Goal: Information Seeking & Learning: Check status

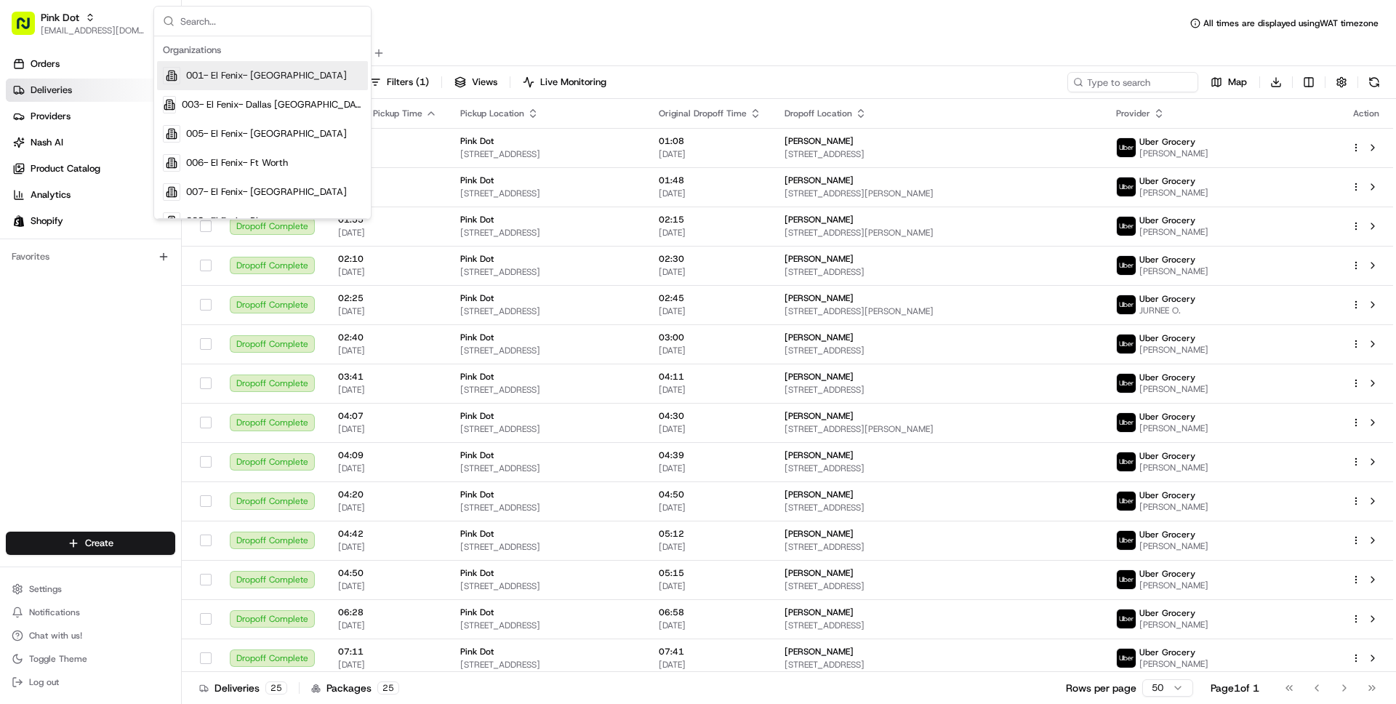
scroll to position [399, 0]
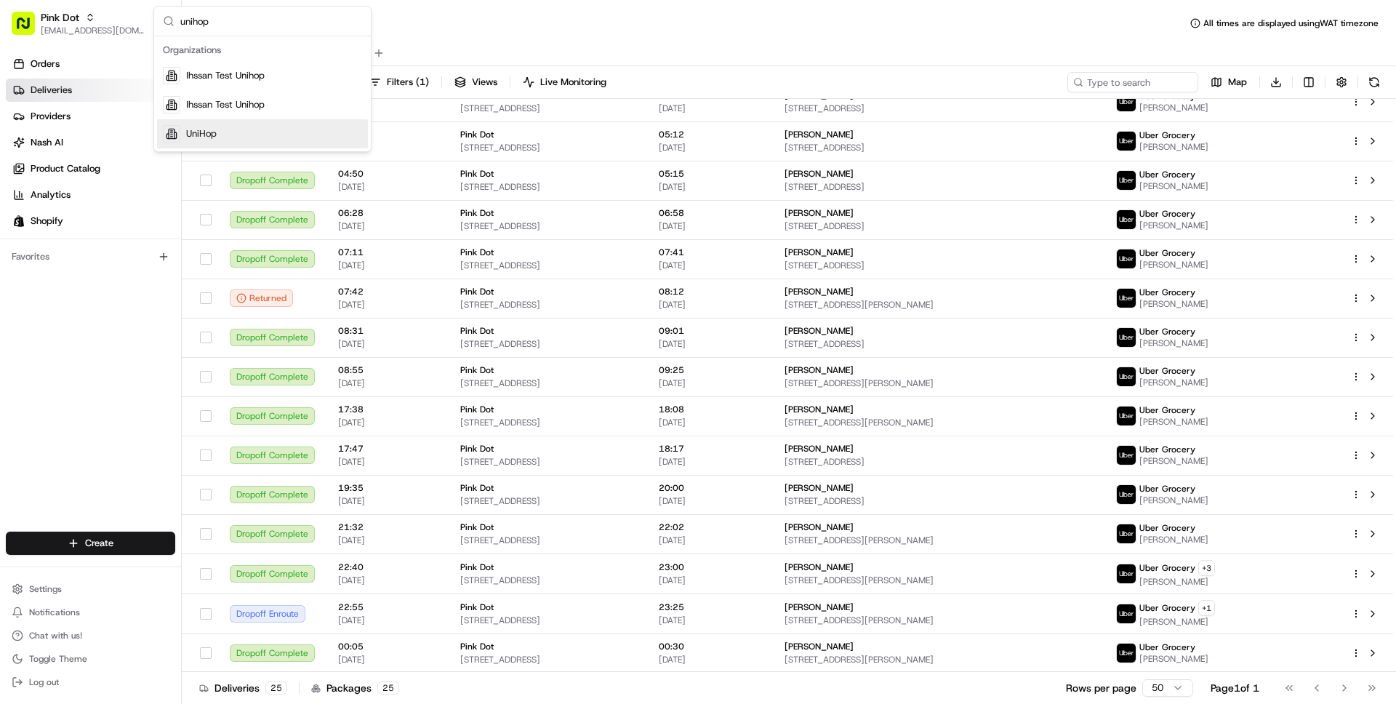
type input "unihop"
click at [209, 134] on span "UniHop" at bounding box center [201, 133] width 31 height 13
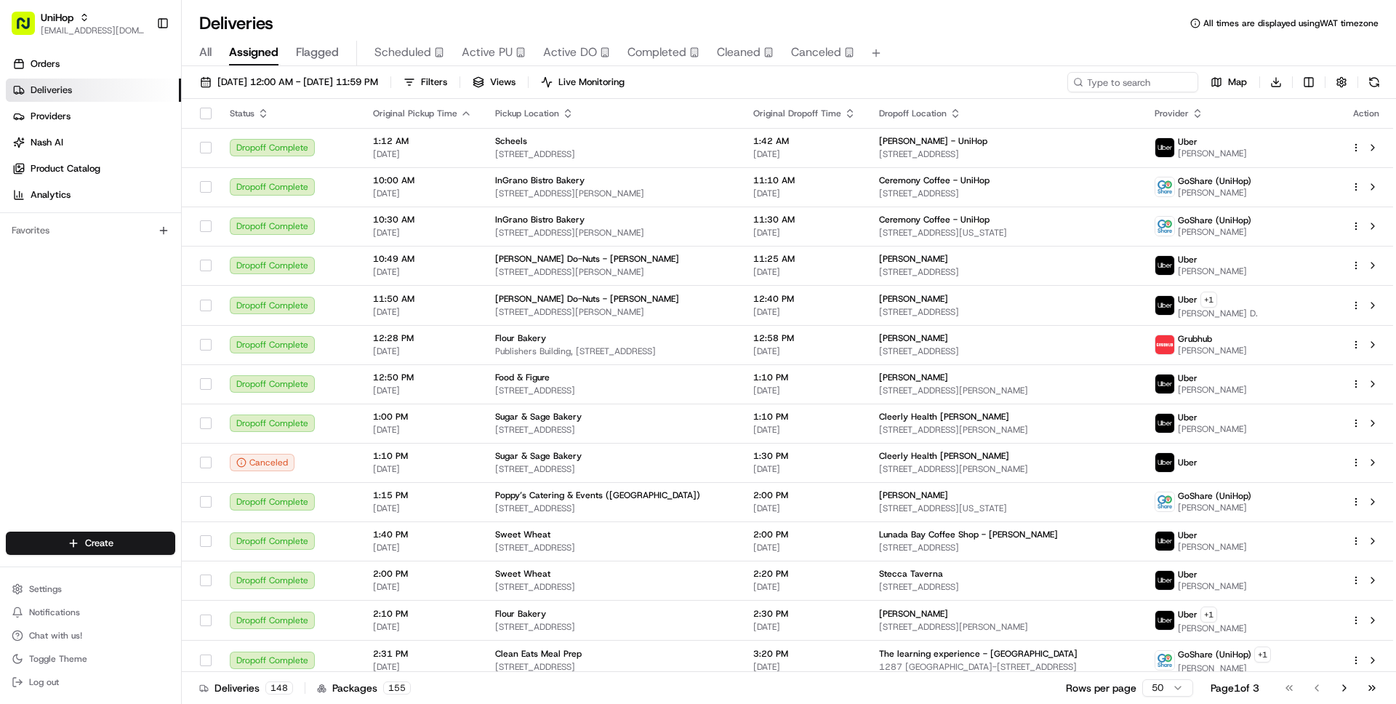
click at [71, 336] on div "Orders Deliveries Providers [PERSON_NAME] Product Catalog Analytics Favorites" at bounding box center [90, 294] width 181 height 494
paste input "868516be-c4f4-4817-8876-d49e83331f43"
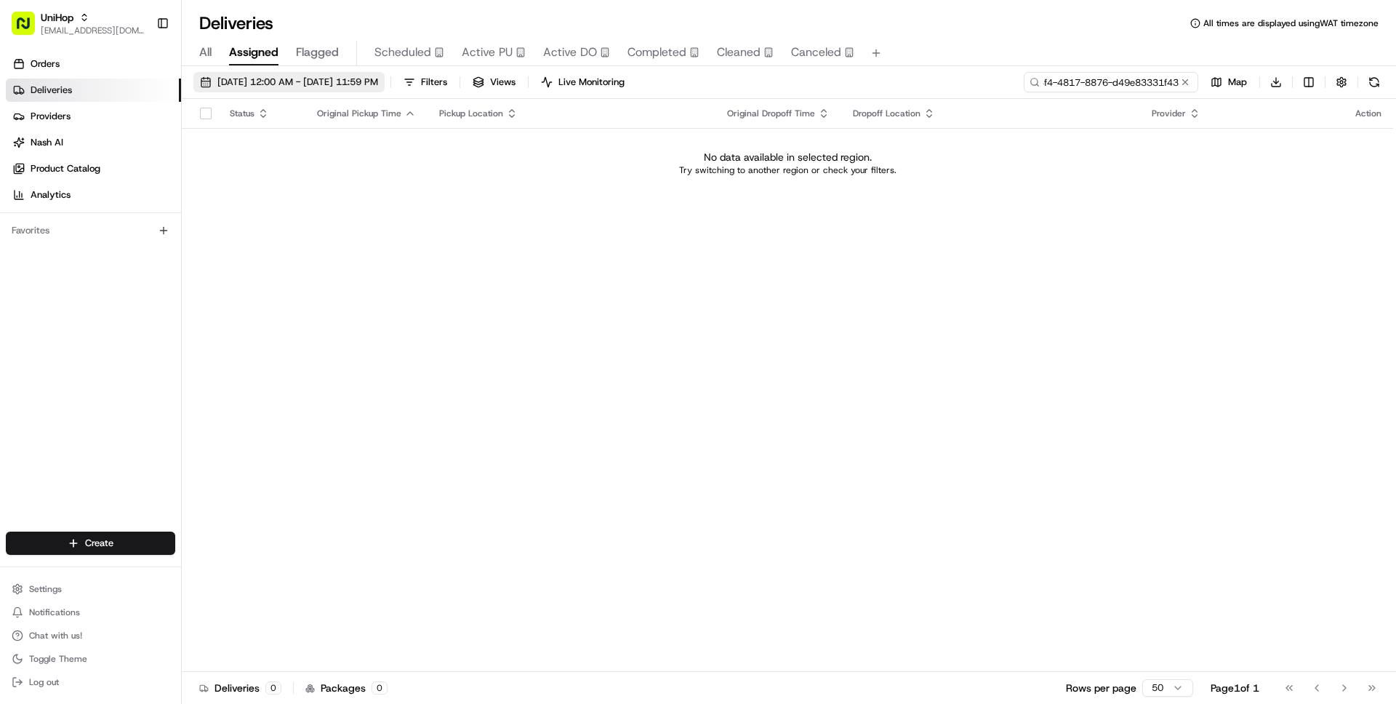
type input "868516be-c4f4-4817-8876-d49e83331f43"
click at [367, 85] on span "[DATE] 12:00 AM - [DATE] 11:59 PM" at bounding box center [297, 82] width 161 height 13
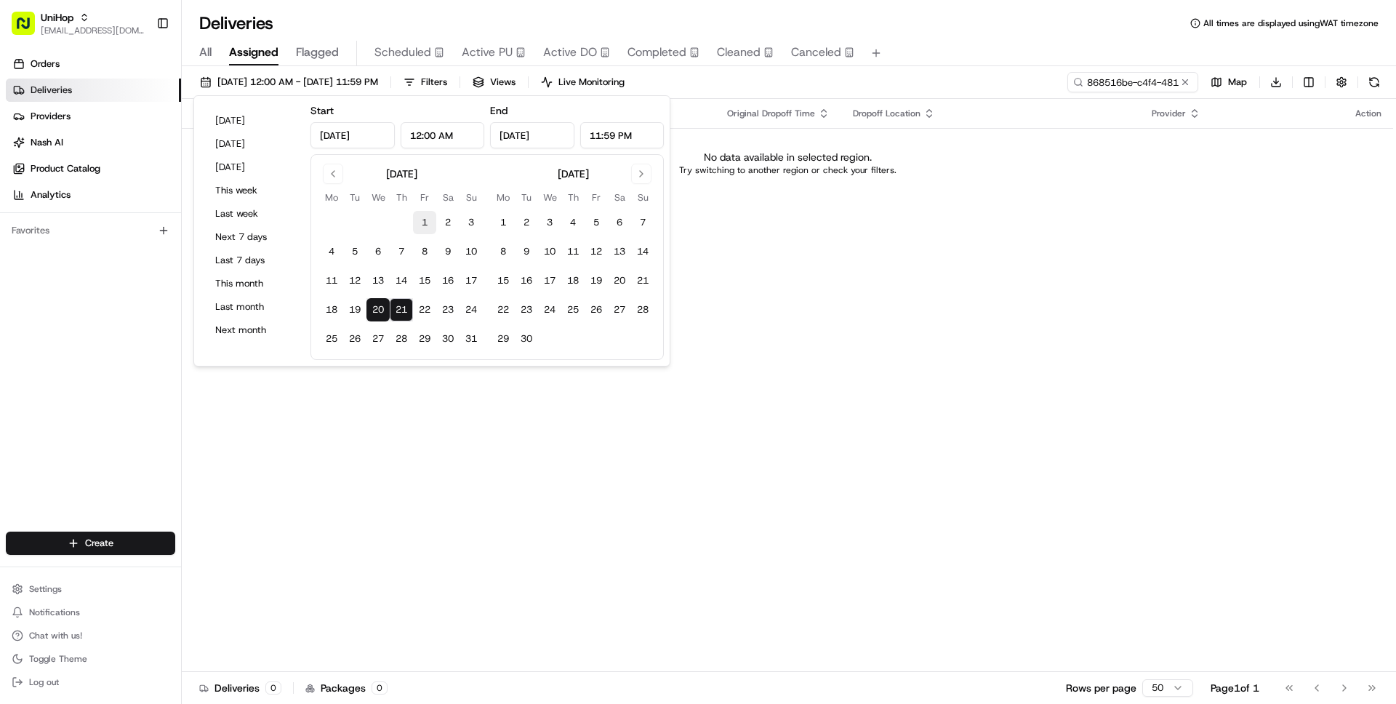
click at [427, 227] on button "1" at bounding box center [424, 222] width 23 height 23
type input "[DATE]"
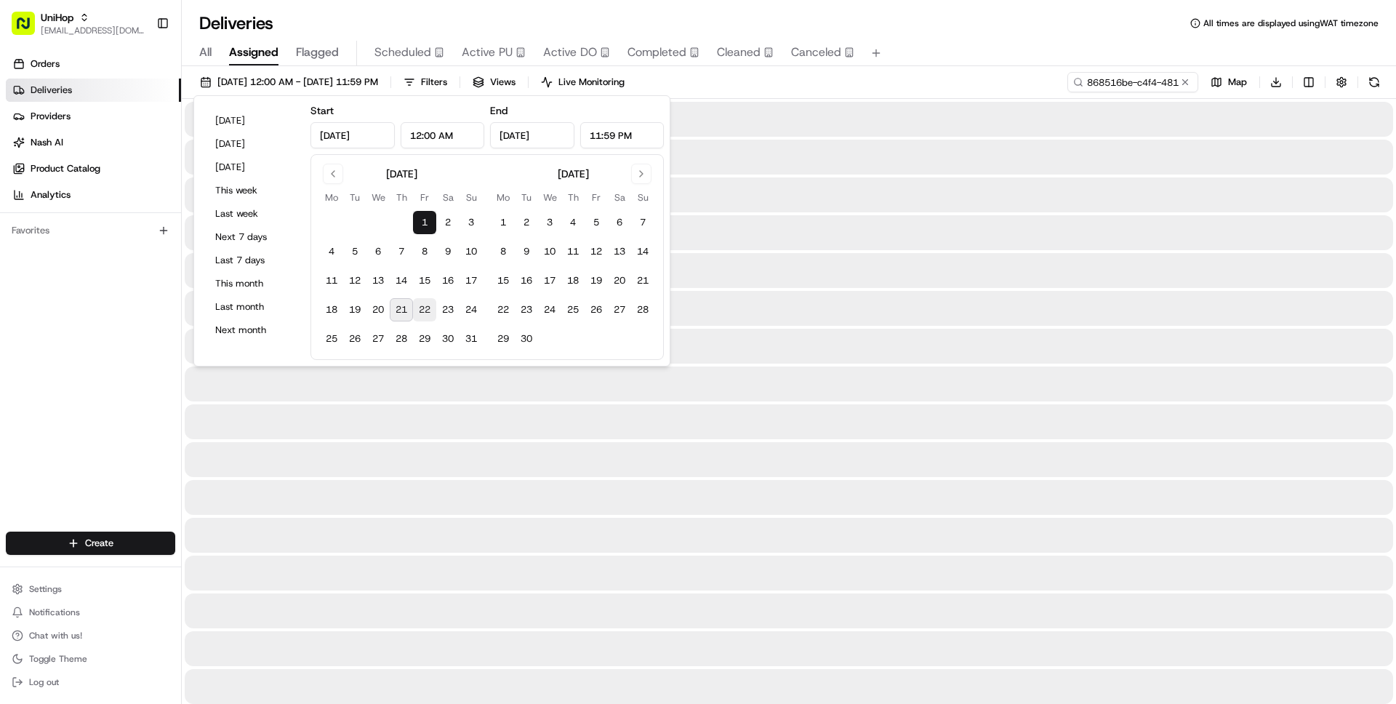
click at [424, 308] on button "22" at bounding box center [424, 309] width 23 height 23
type input "[DATE]"
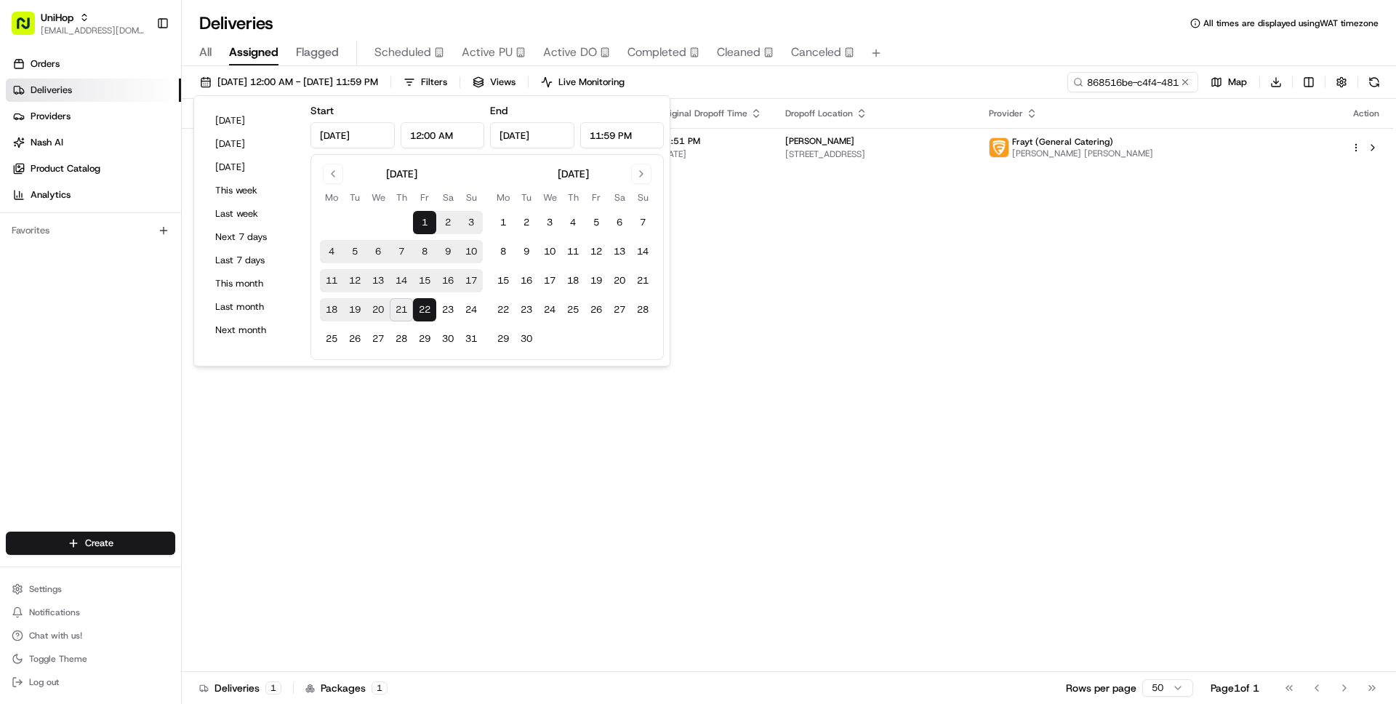
click at [933, 49] on div "All Assigned Flagged Scheduled Active PU Active DO Completed Cleaned Canceled" at bounding box center [789, 53] width 1215 height 25
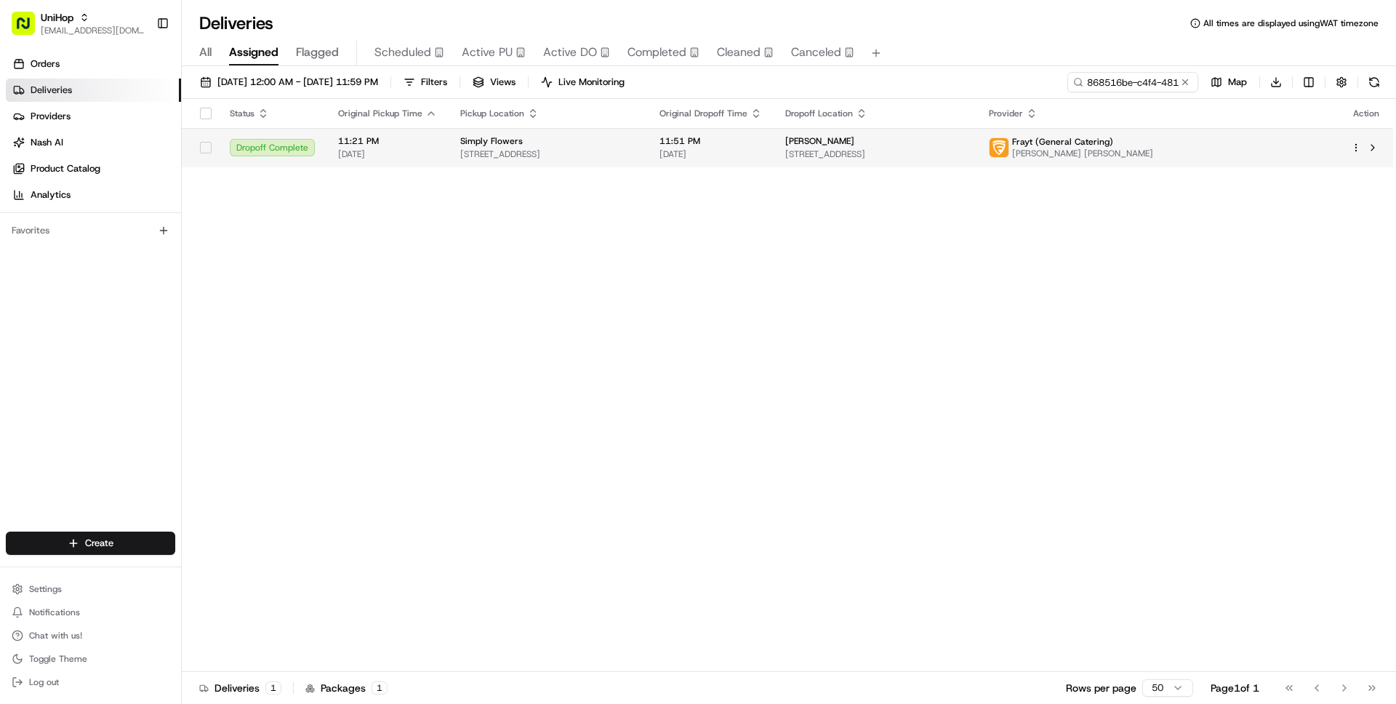
click at [636, 153] on span "[STREET_ADDRESS]" at bounding box center [548, 154] width 176 height 12
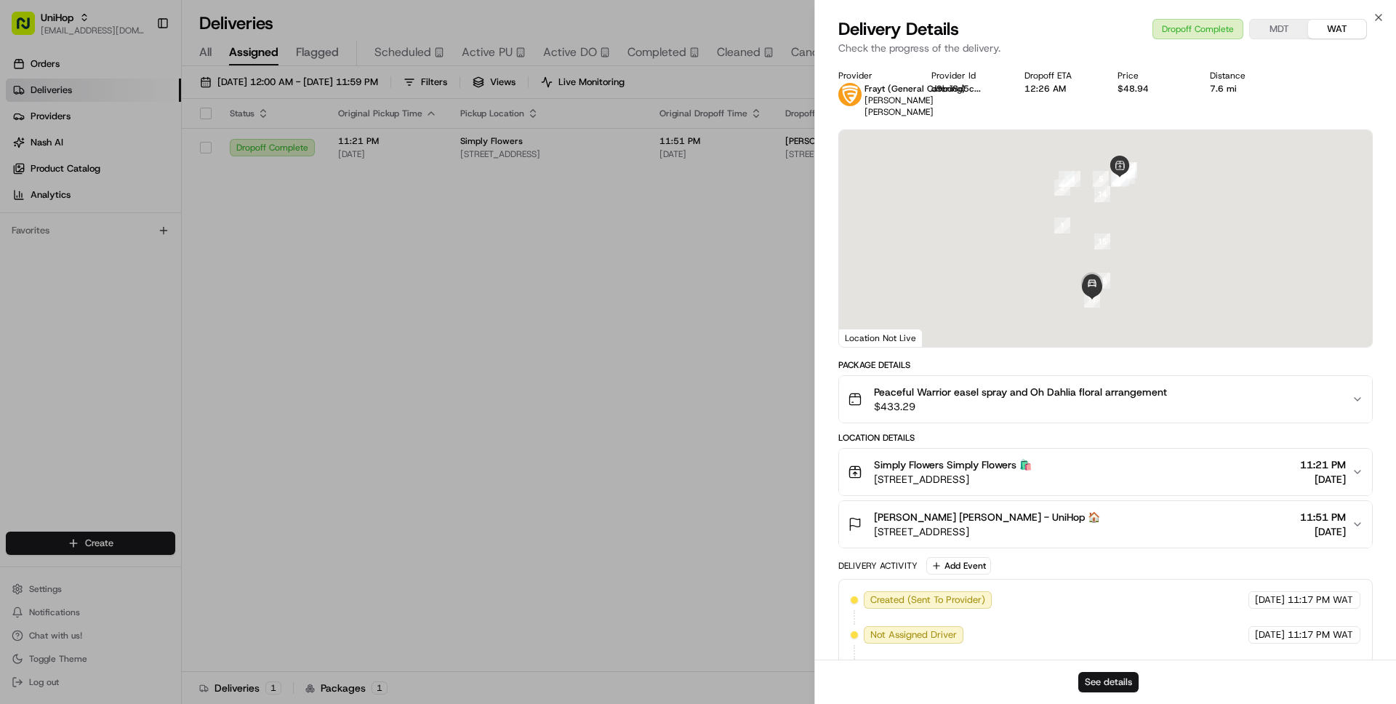
click at [1081, 676] on button "See details" at bounding box center [1109, 682] width 60 height 20
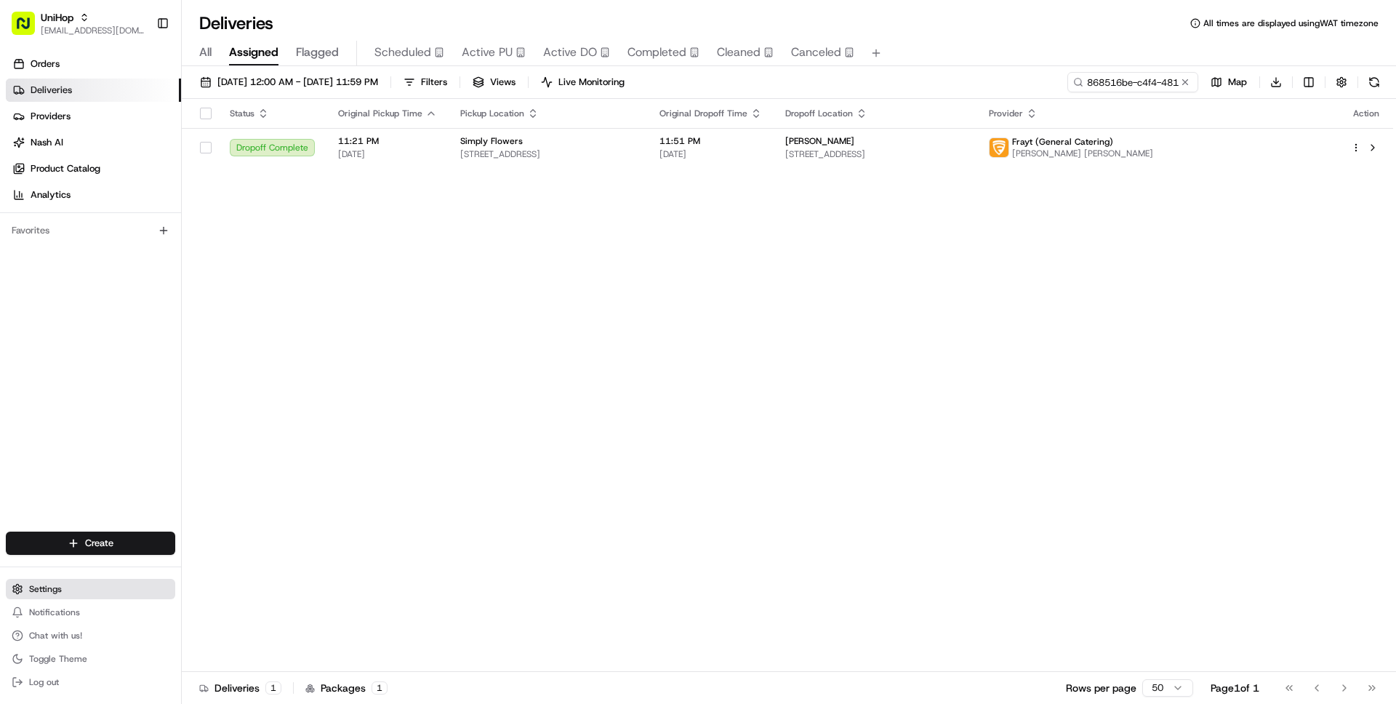
click at [47, 588] on span "Settings" at bounding box center [45, 589] width 33 height 12
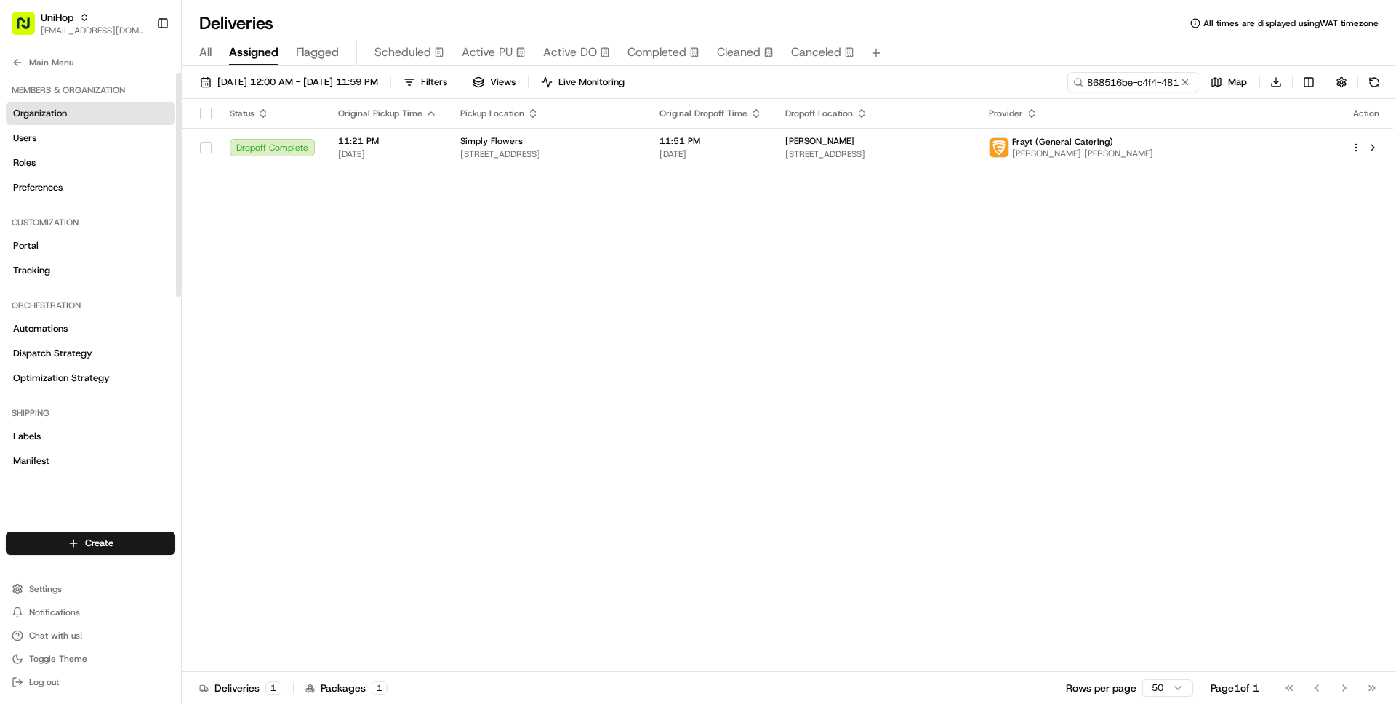
click at [63, 120] on link "Organization" at bounding box center [90, 113] width 169 height 23
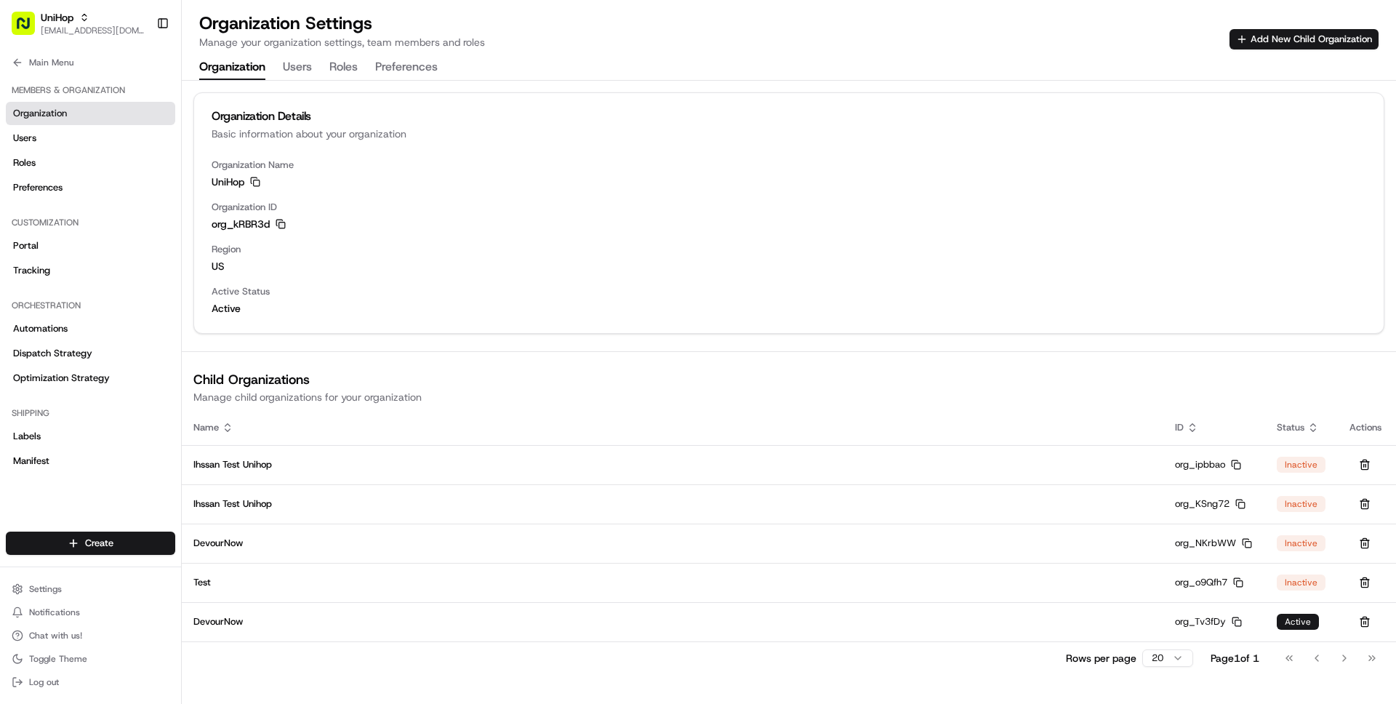
click at [279, 221] on icon "button" at bounding box center [281, 224] width 10 height 10
click at [67, 51] on div "Main Menu" at bounding box center [90, 60] width 181 height 26
click at [62, 71] on button "Main Menu" at bounding box center [90, 62] width 169 height 20
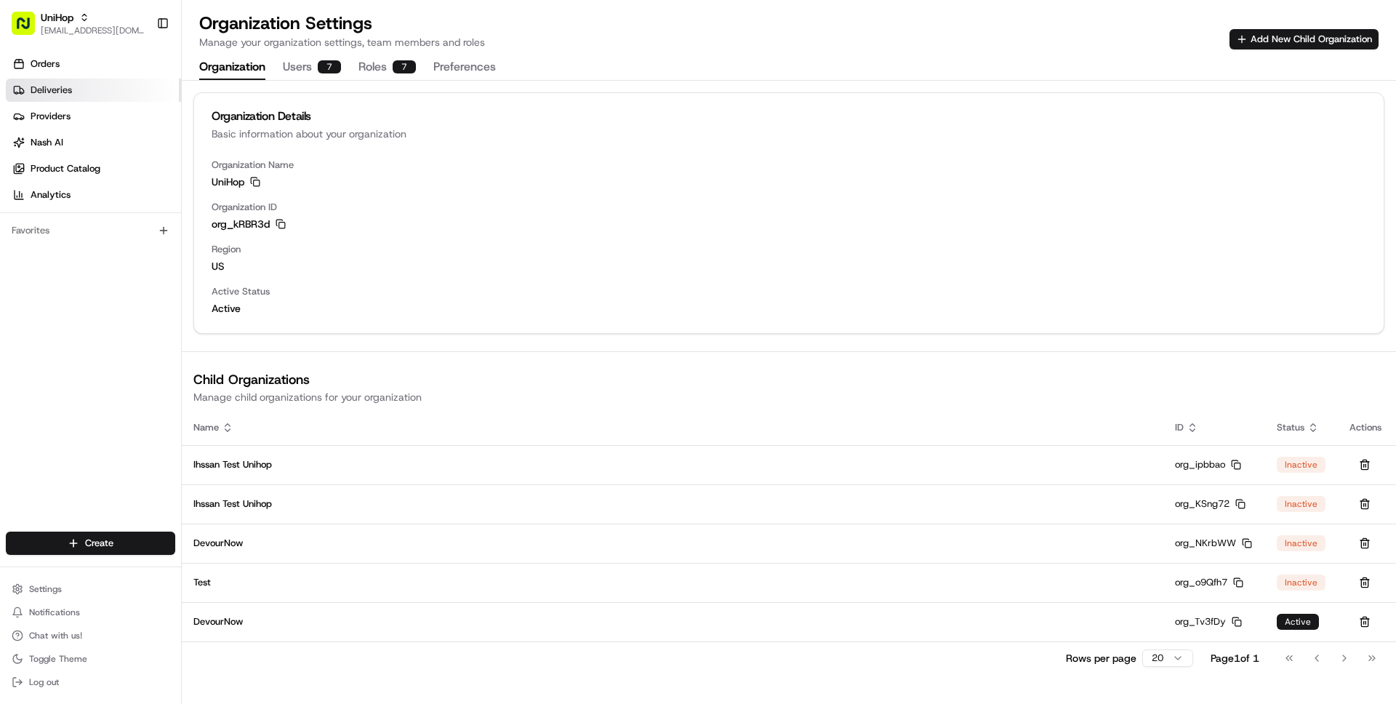
click at [60, 89] on span "Deliveries" at bounding box center [51, 90] width 41 height 13
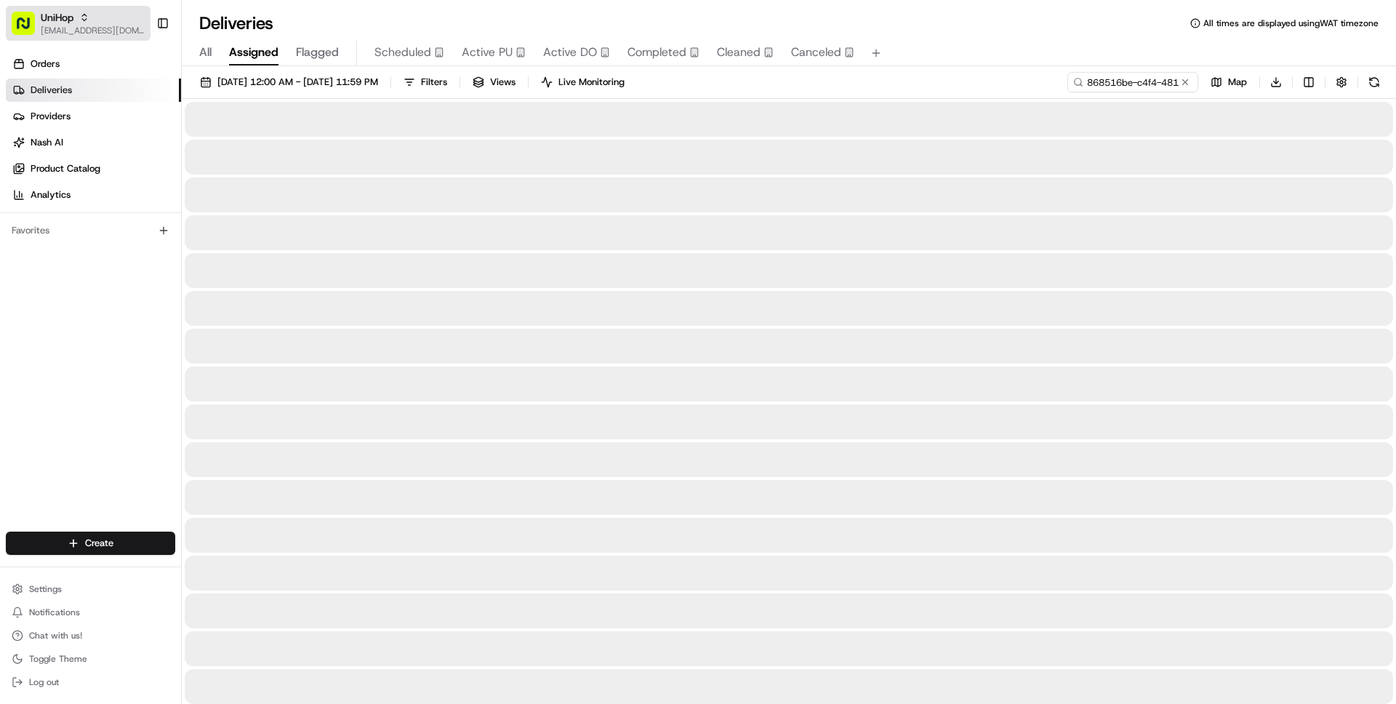
click at [74, 31] on span "[EMAIL_ADDRESS][DOMAIN_NAME]" at bounding box center [93, 31] width 104 height 12
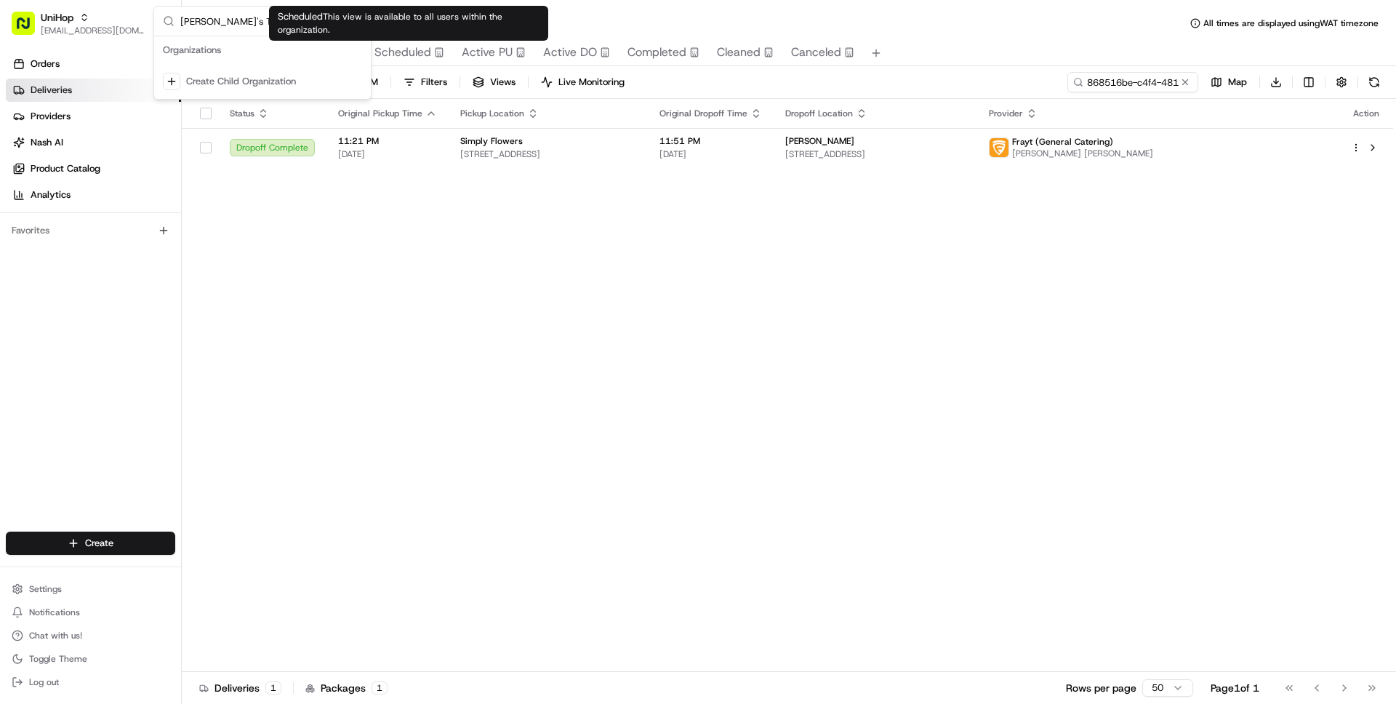
type input "[PERSON_NAME]'s Tavern + Tap - Sea Bright"
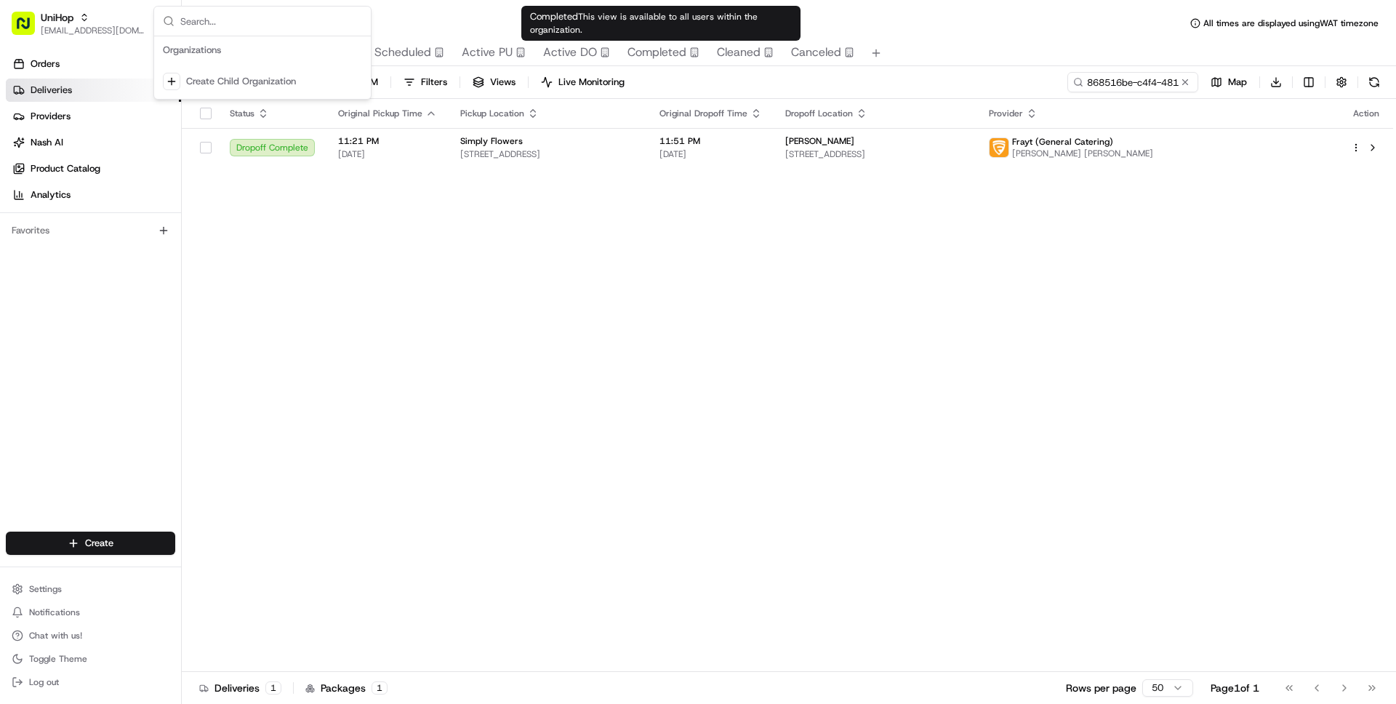
click at [508, 320] on div "Status Original Pickup Time Pickup Location Original Dropoff Time Dropoff Locat…" at bounding box center [788, 385] width 1212 height 573
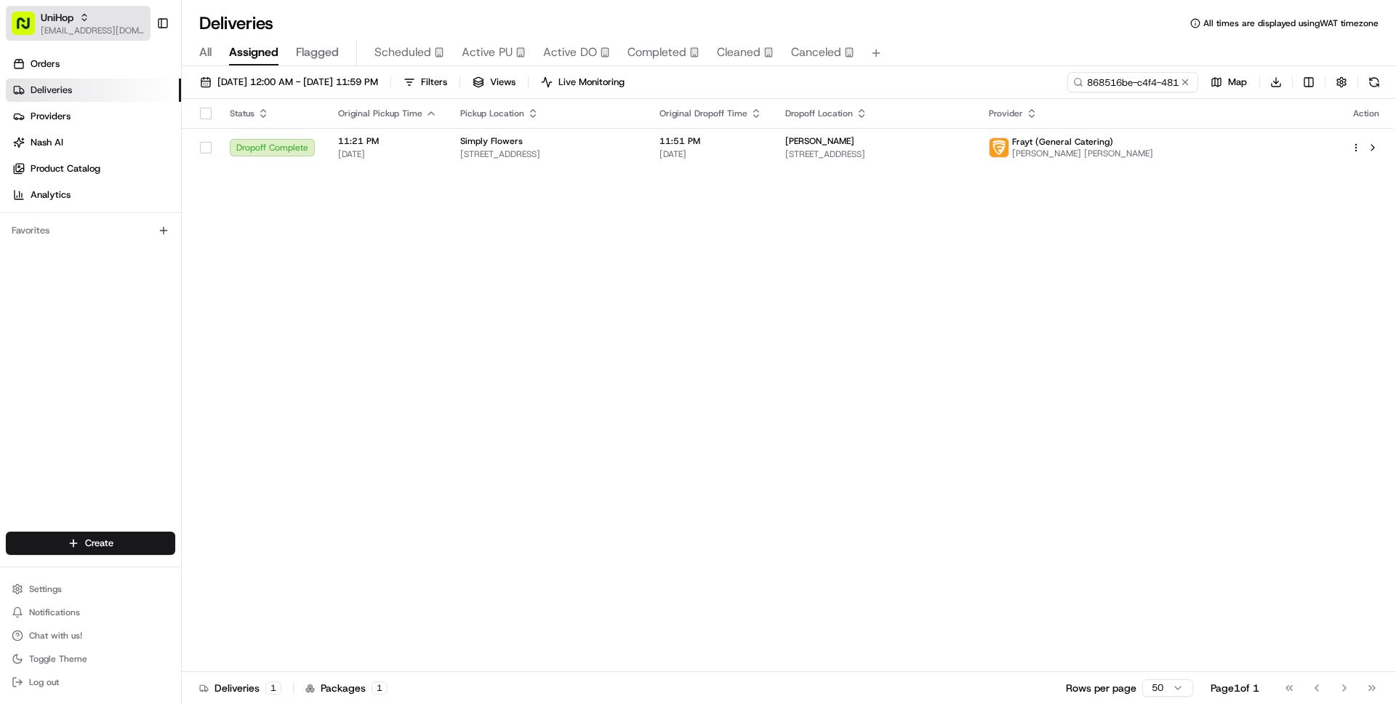
click at [95, 30] on span "[EMAIL_ADDRESS][DOMAIN_NAME]" at bounding box center [93, 31] width 104 height 12
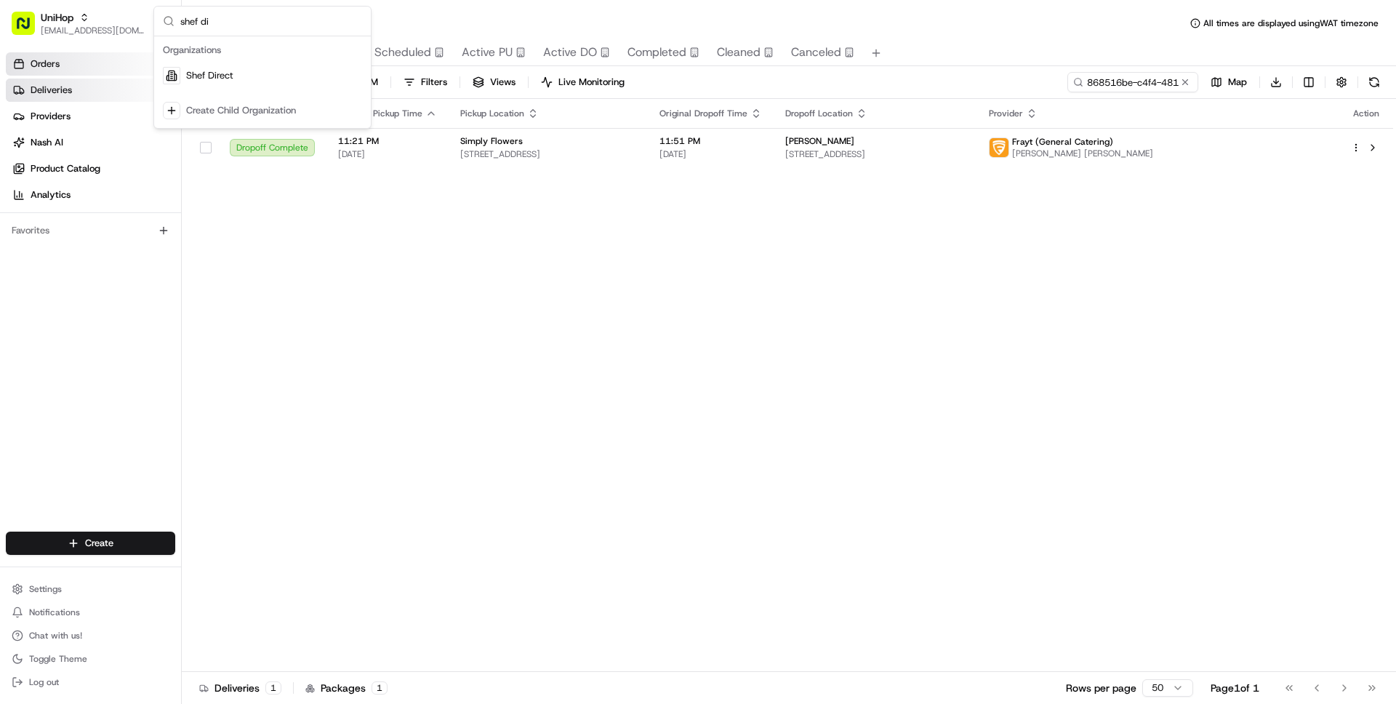
type input "shef di"
click at [191, 74] on span "Shef Direct" at bounding box center [209, 75] width 47 height 13
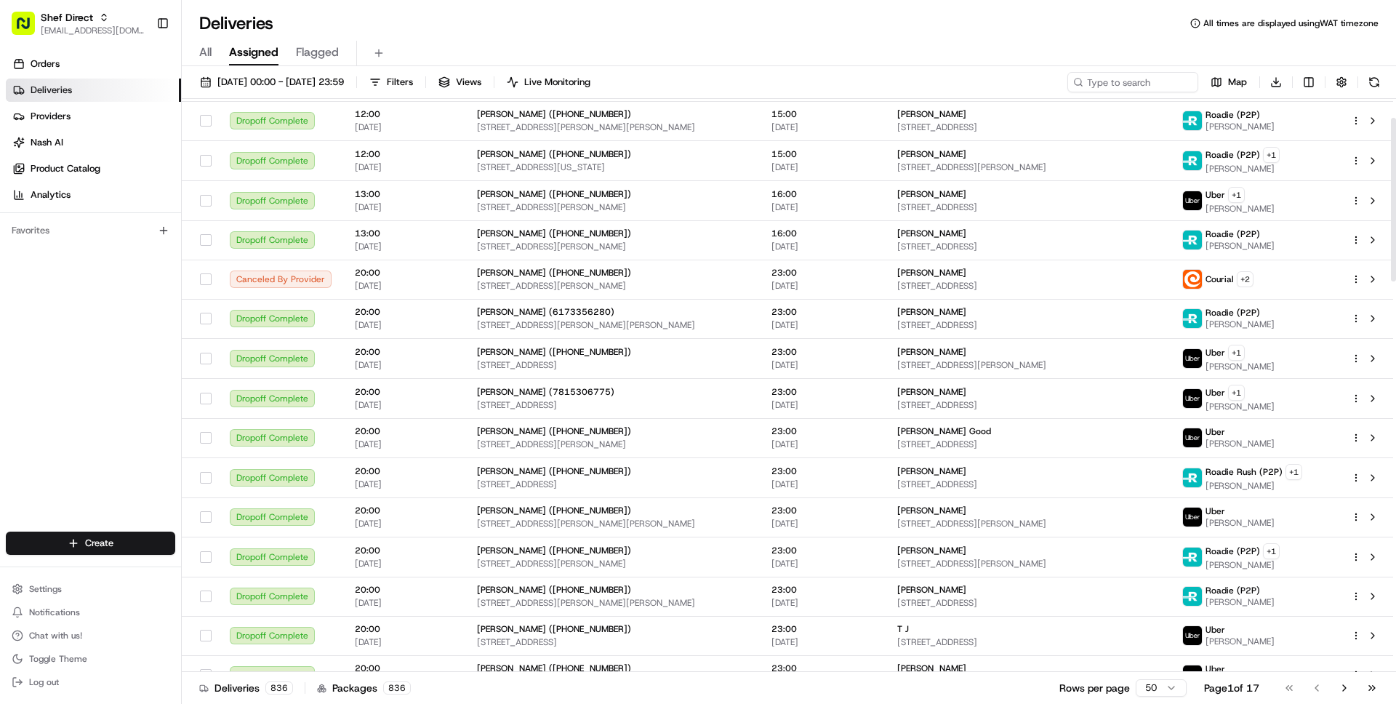
scroll to position [60, 0]
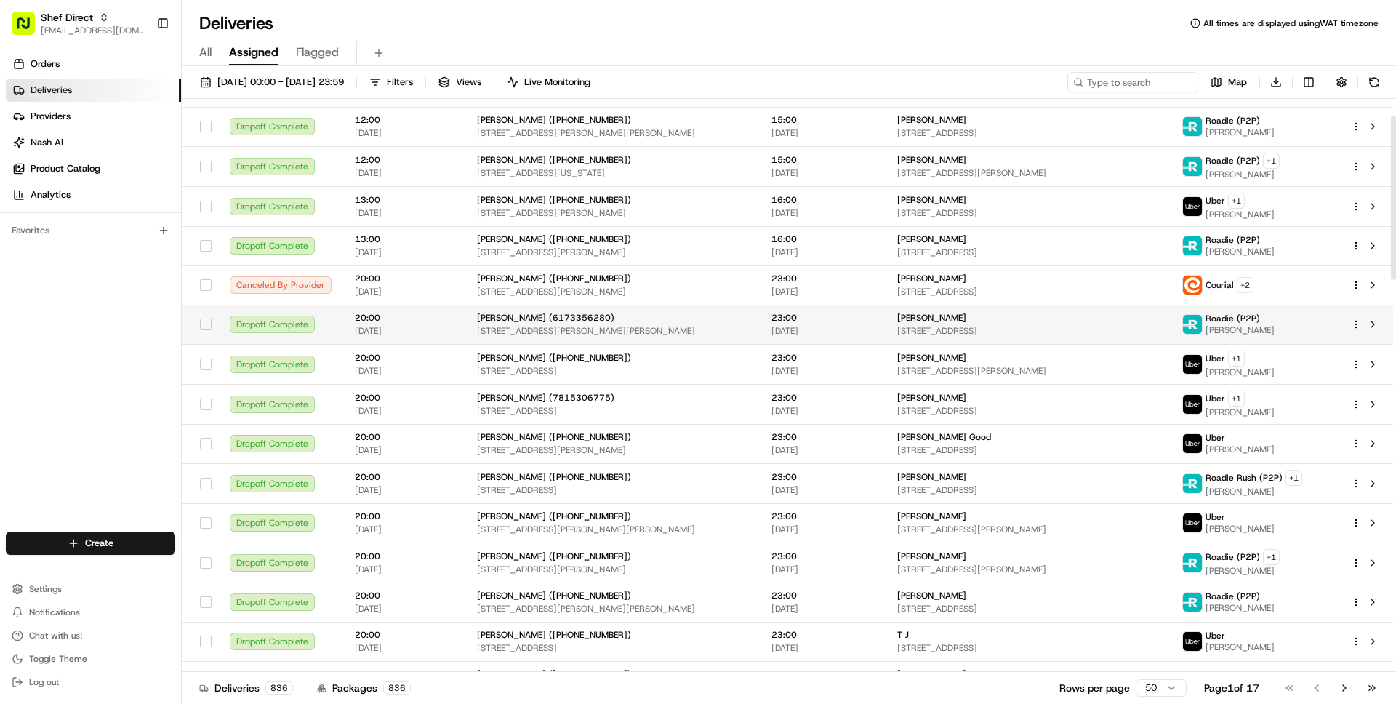
click at [635, 325] on span "[STREET_ADDRESS][PERSON_NAME][PERSON_NAME]" at bounding box center [612, 331] width 271 height 12
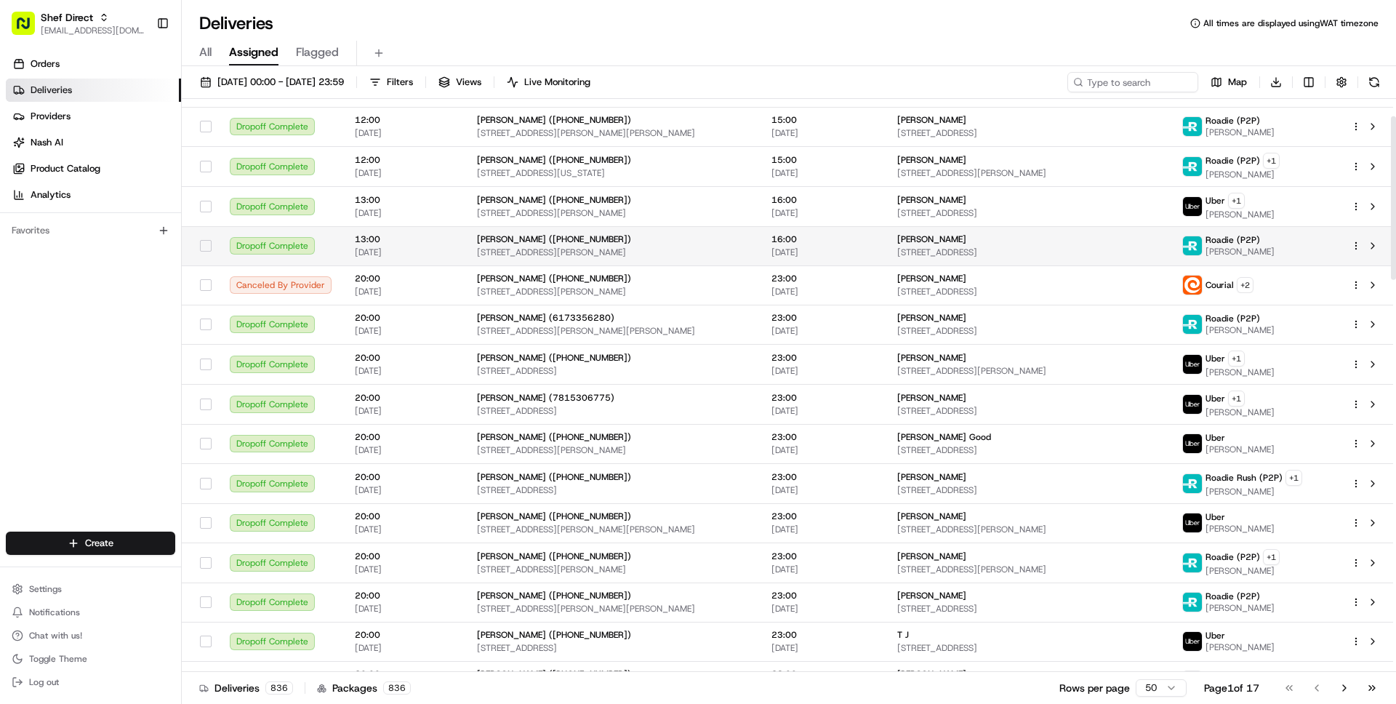
click at [633, 229] on td "[PERSON_NAME] ([PHONE_NUMBER]) [STREET_ADDRESS][PERSON_NAME]" at bounding box center [612, 245] width 295 height 39
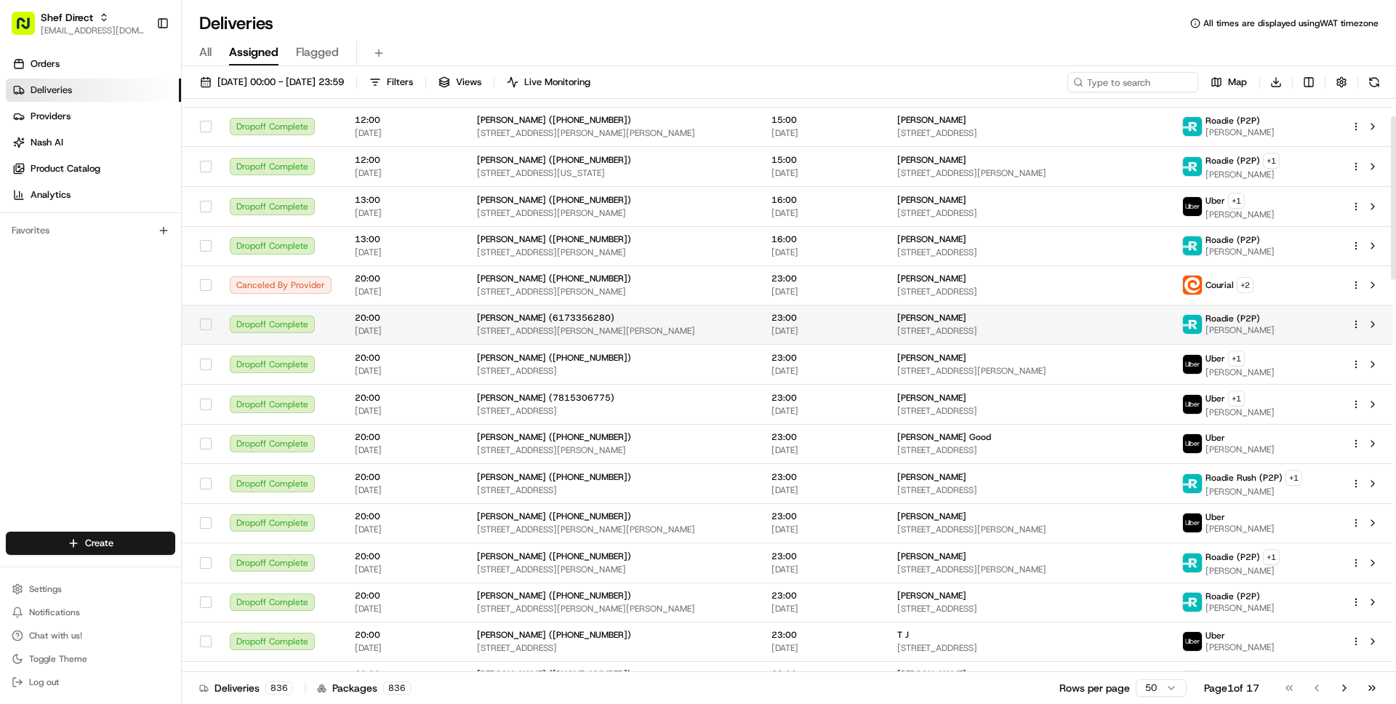
click at [639, 325] on span "[STREET_ADDRESS][PERSON_NAME][PERSON_NAME]" at bounding box center [612, 331] width 271 height 12
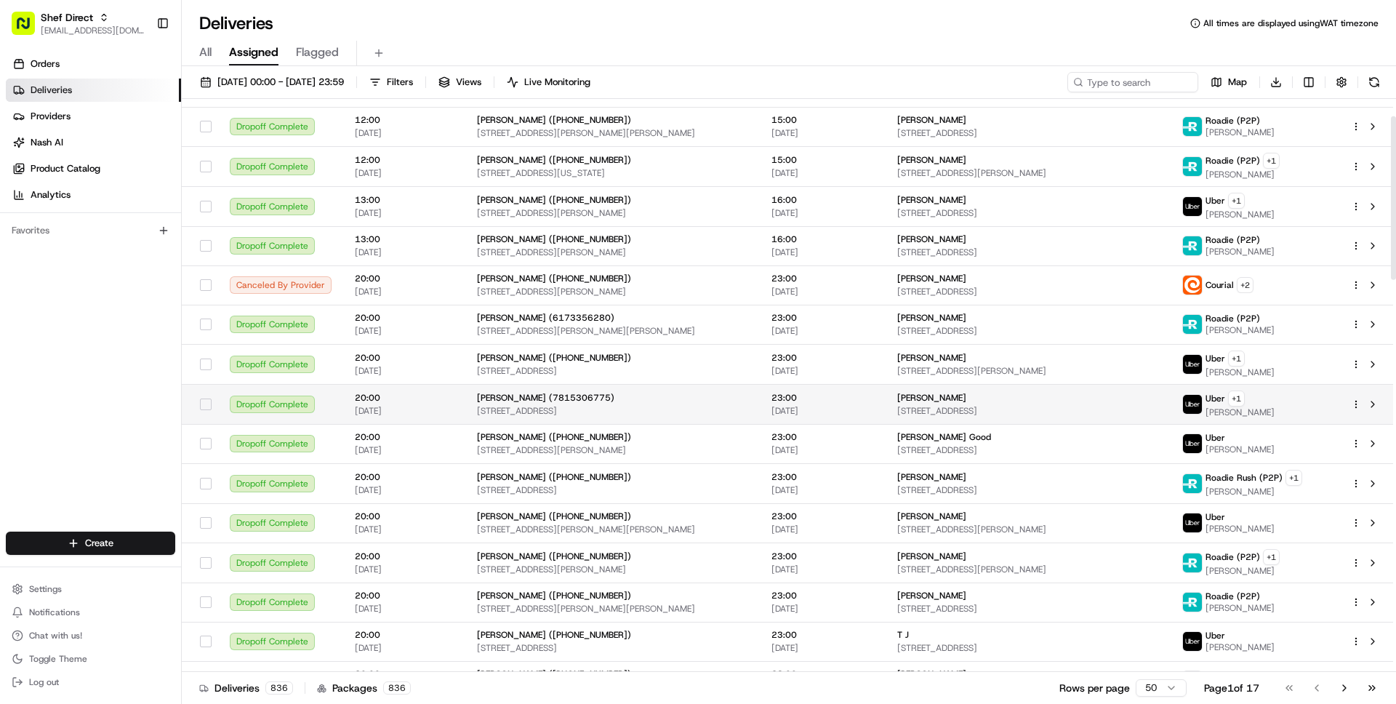
click at [652, 388] on td "[PERSON_NAME] (7815306775) [STREET_ADDRESS]" at bounding box center [612, 404] width 295 height 40
click at [666, 453] on span "[STREET_ADDRESS][PERSON_NAME]" at bounding box center [612, 450] width 271 height 12
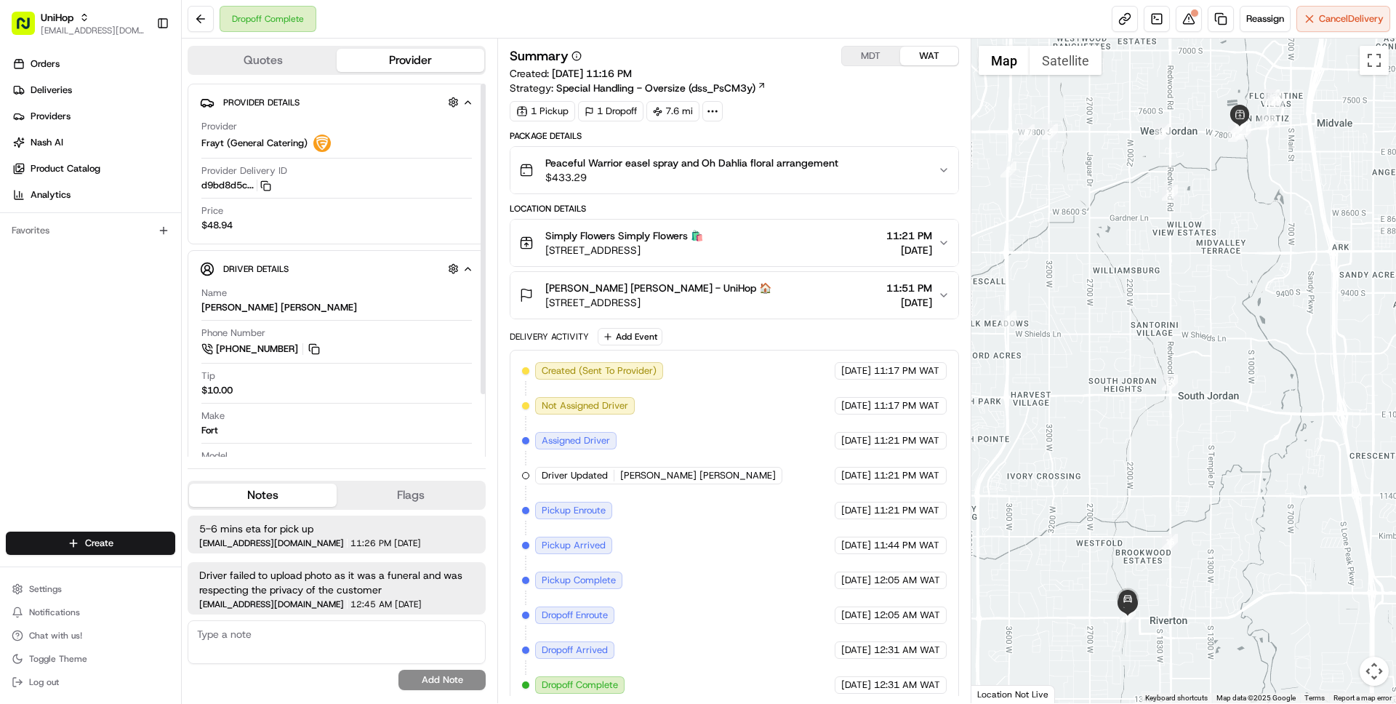
click at [213, 144] on span "Frayt (General Catering)" at bounding box center [254, 143] width 106 height 13
copy span "Frayt"
click at [874, 56] on button "MDT" at bounding box center [871, 56] width 58 height 19
click at [632, 27] on div "Dropoff Complete Reassign Cancel Delivery" at bounding box center [789, 19] width 1215 height 39
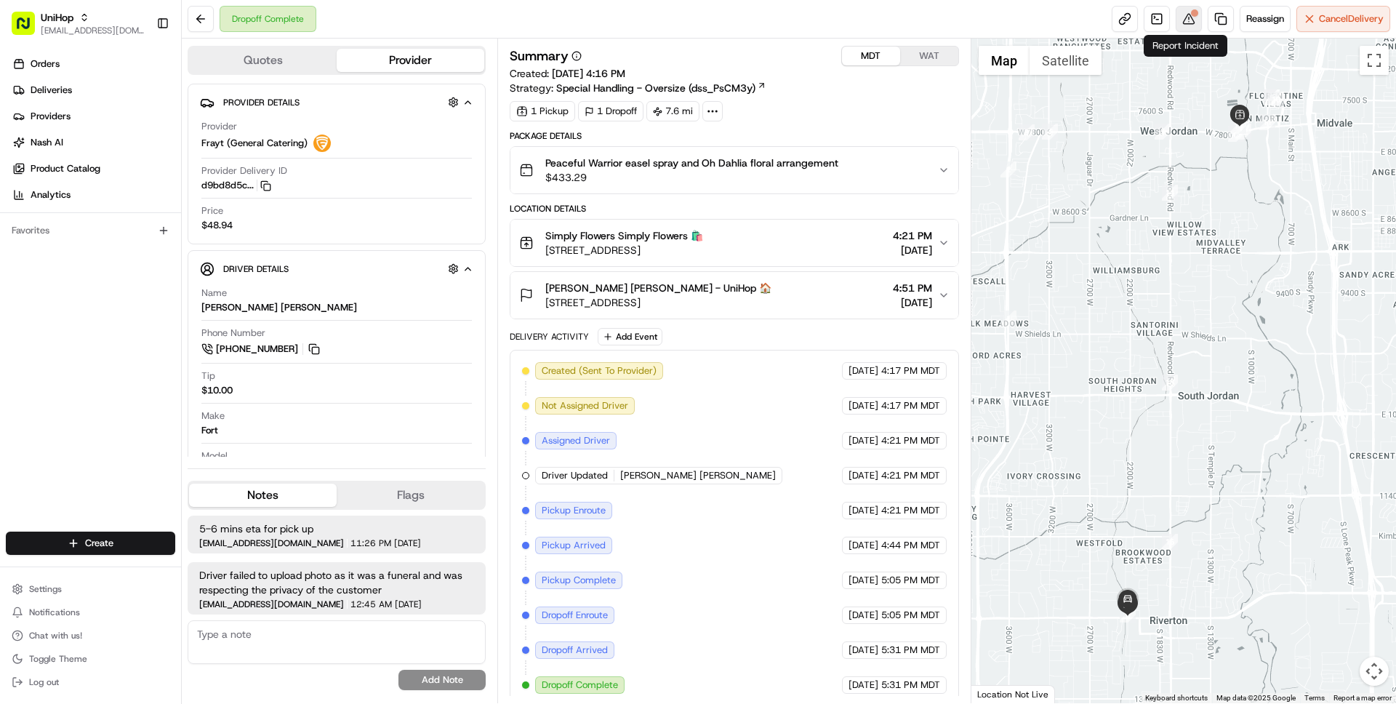
click at [1181, 17] on button at bounding box center [1189, 19] width 26 height 26
click at [759, 148] on button "Peaceful Warrior easel spray and Oh Dahlia floral arrangement $433.29" at bounding box center [734, 170] width 447 height 47
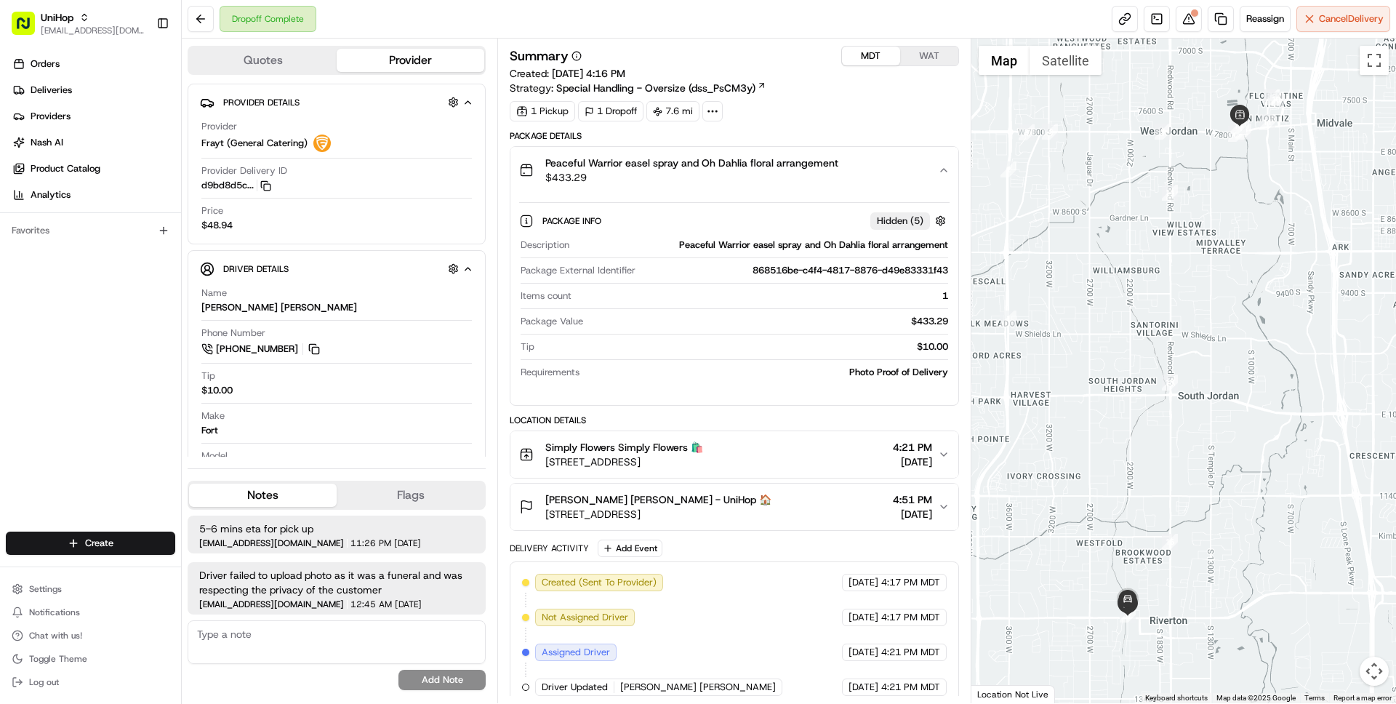
click at [753, 268] on div "868516be-c4f4-4817-8876-d49e83331f43" at bounding box center [794, 270] width 306 height 13
drag, startPoint x: 753, startPoint y: 268, endPoint x: 935, endPoint y: 268, distance: 181.8
click at [935, 268] on div "868516be-c4f4-4817-8876-d49e83331f43" at bounding box center [794, 270] width 306 height 13
copy div "868516be-c4f4-4817-8876-d49e83331f43"
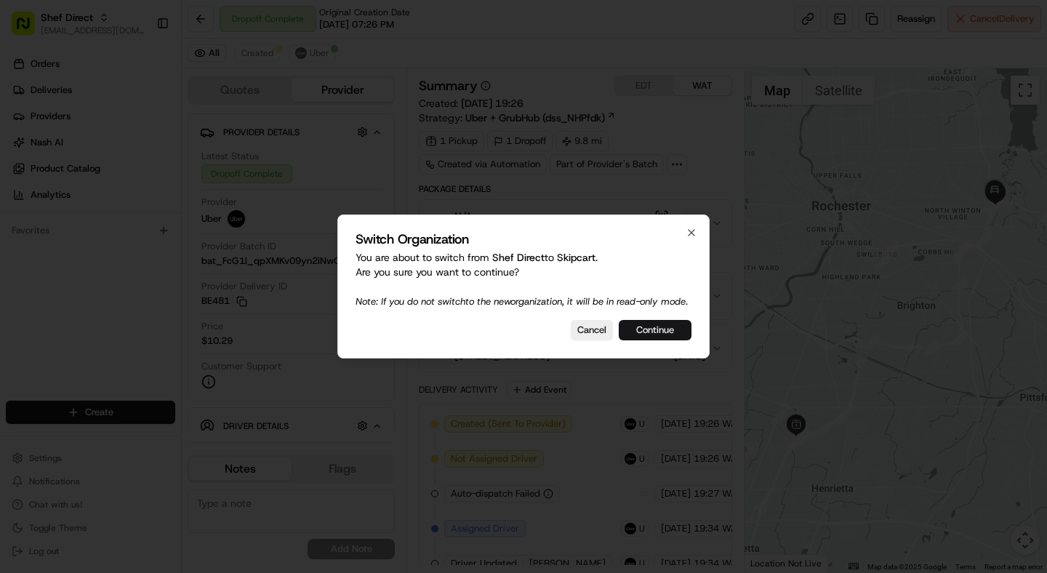
click at [659, 330] on button "Continue" at bounding box center [655, 330] width 73 height 20
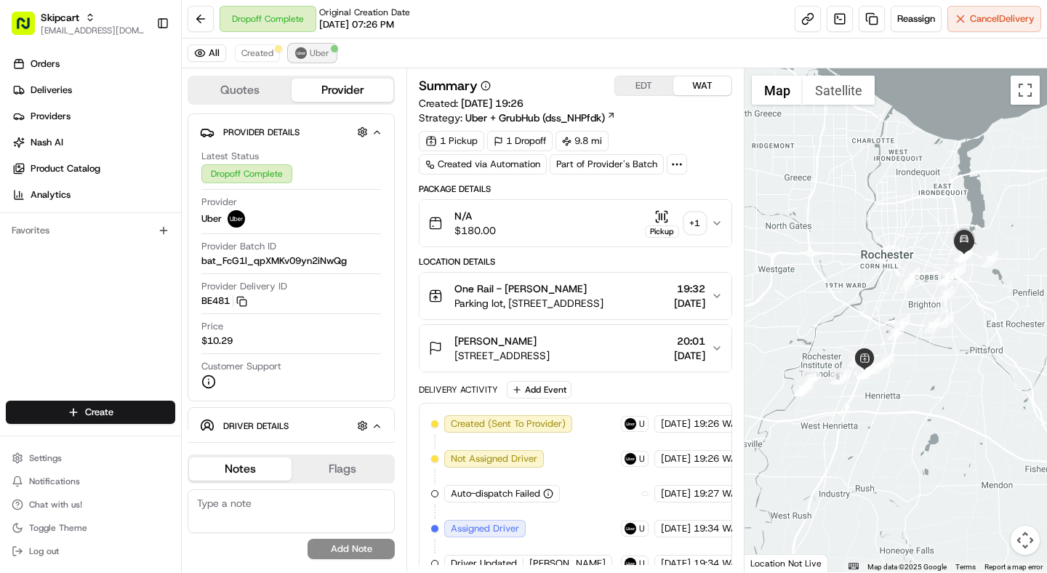
click at [312, 49] on span "Uber" at bounding box center [320, 53] width 20 height 12
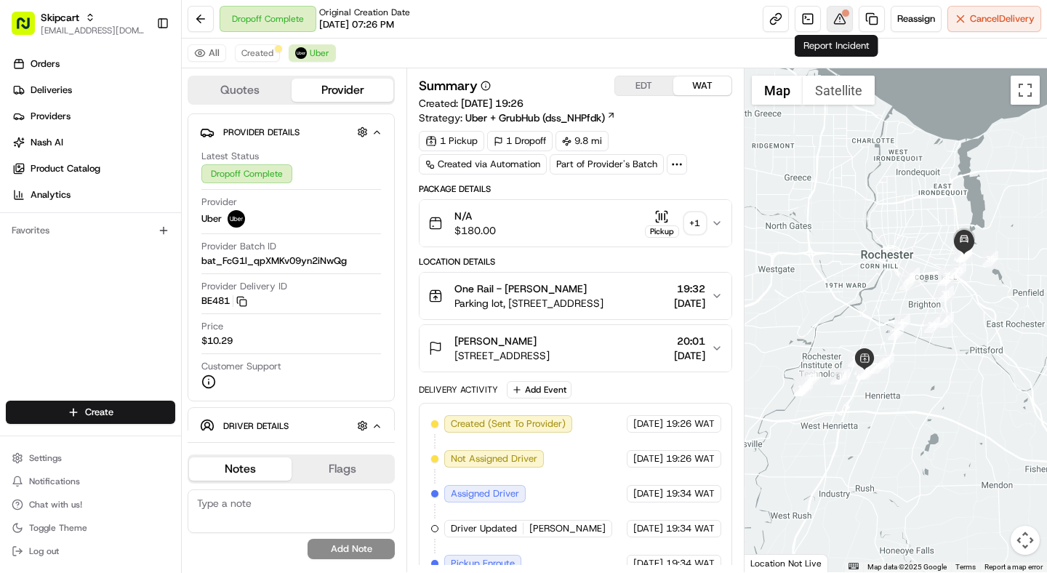
click at [845, 12] on div at bounding box center [845, 12] width 7 height 7
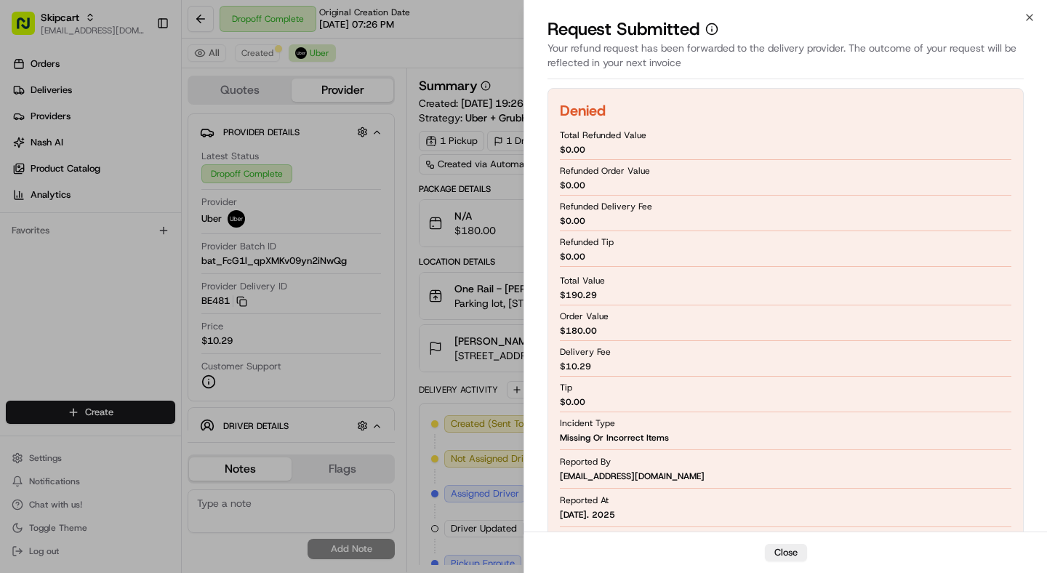
scroll to position [131, 0]
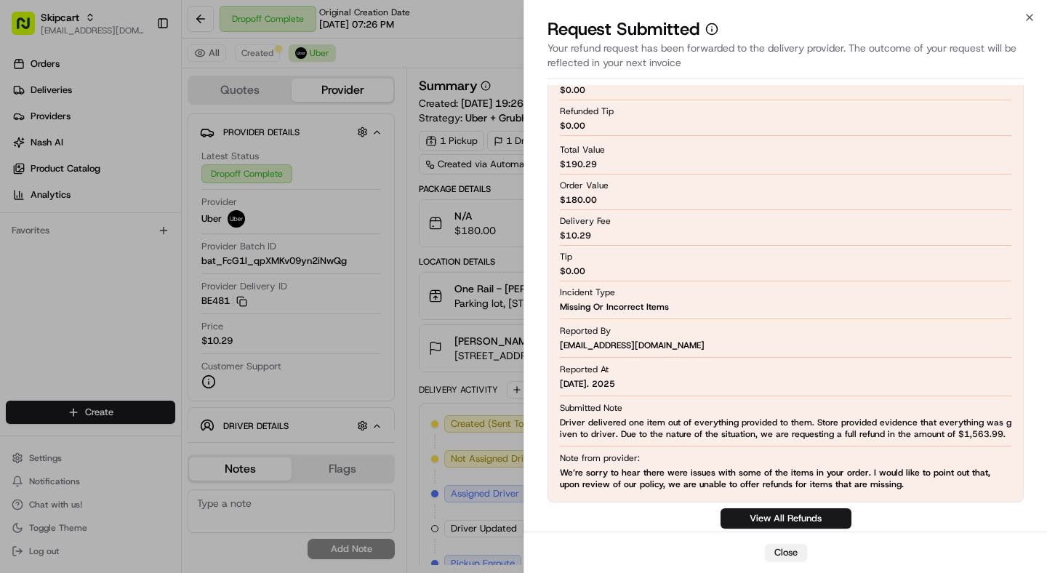
click at [791, 549] on button "Close" at bounding box center [786, 552] width 42 height 17
